Goal: Check status: Check status

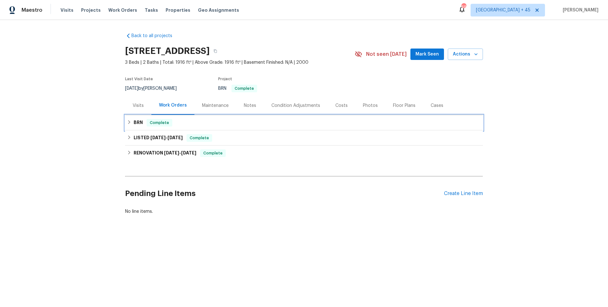
click at [144, 127] on div "BRN Complete" at bounding box center [304, 122] width 358 height 15
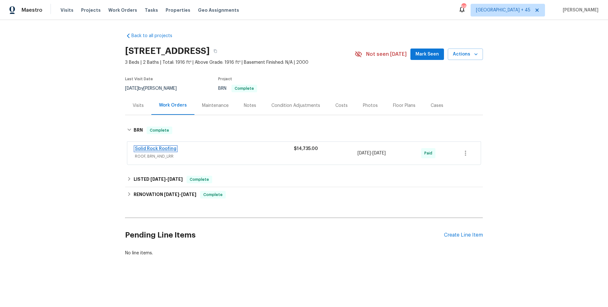
click at [160, 147] on link "Solid Rock Roofing" at bounding box center [155, 148] width 41 height 4
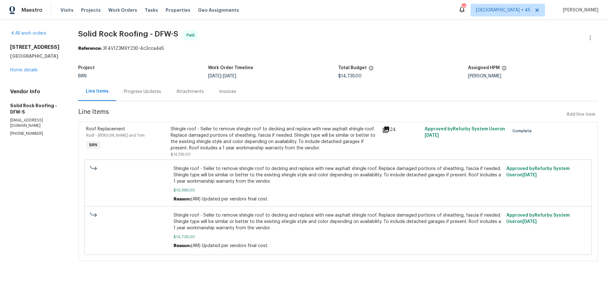
click at [264, 119] on span "Line Items" at bounding box center [321, 115] width 486 height 12
click at [40, 72] on div "[STREET_ADDRESS][PERSON_NAME] Home details" at bounding box center [36, 58] width 53 height 29
click at [36, 71] on link "Home details" at bounding box center [24, 70] width 28 height 4
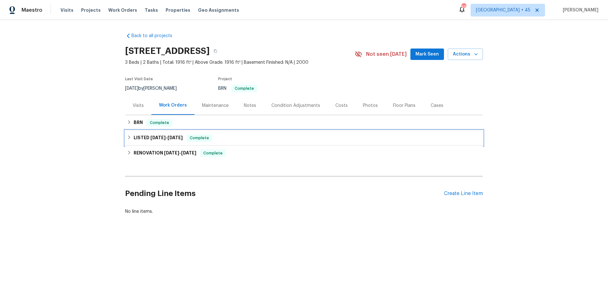
click at [163, 139] on span "[DATE]" at bounding box center [157, 137] width 15 height 4
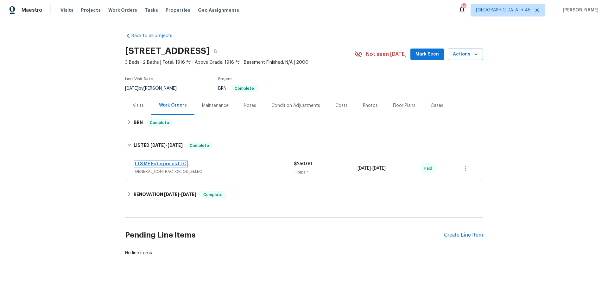
click at [164, 164] on link "LTS MF Enterprises LLC" at bounding box center [161, 164] width 52 height 4
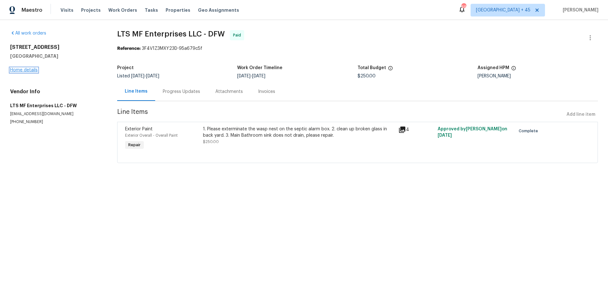
click at [27, 70] on link "Home details" at bounding box center [24, 70] width 28 height 4
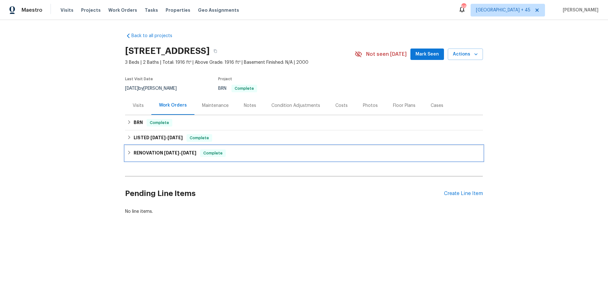
click at [162, 148] on div "RENOVATION [DATE] - [DATE] Complete" at bounding box center [304, 152] width 358 height 15
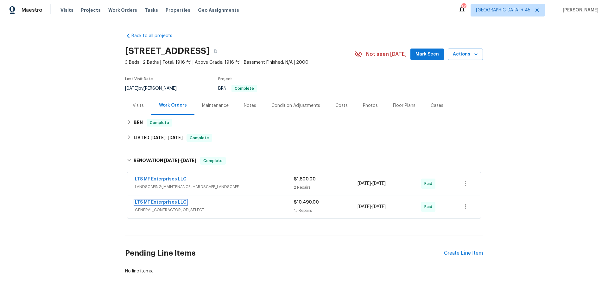
click at [168, 202] on link "LTS MF Enterprises LLC" at bounding box center [161, 202] width 52 height 4
